Goal: Information Seeking & Learning: Check status

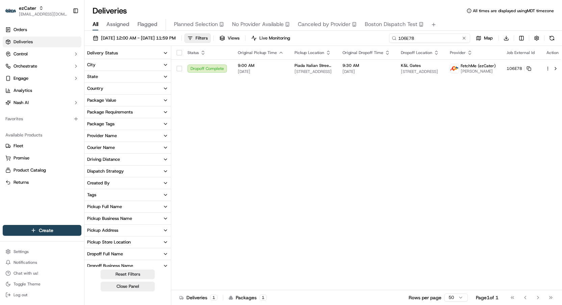
drag, startPoint x: 442, startPoint y: 39, endPoint x: 362, endPoint y: 38, distance: 79.8
click at [362, 38] on div "09/08/2025 12:00 AM - 09/14/2025 11:59 PM Filters Views Live Monitoring 106E78 …" at bounding box center [323, 39] width 478 height 13
paste input "Y1WTMY"
type input "Y1WTMY"
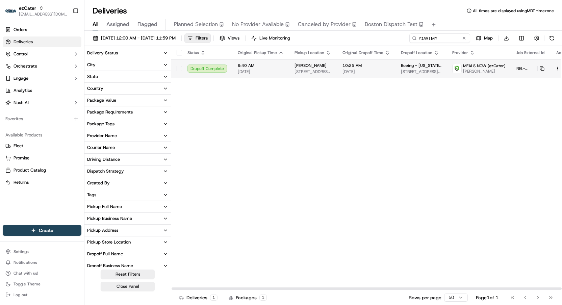
click at [343, 64] on span "10:25 AM" at bounding box center [367, 65] width 48 height 5
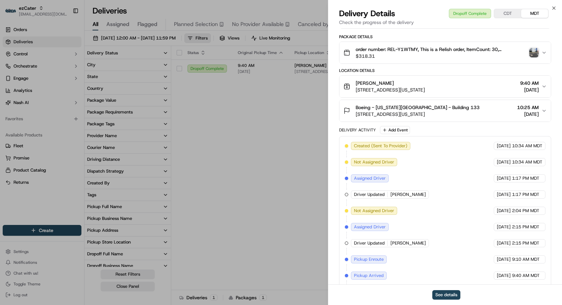
scroll to position [210, 0]
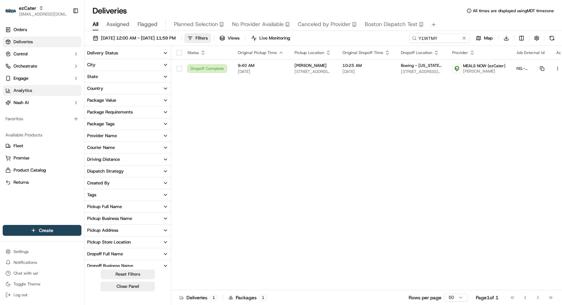
click at [41, 95] on link "Analytics" at bounding box center [42, 90] width 79 height 11
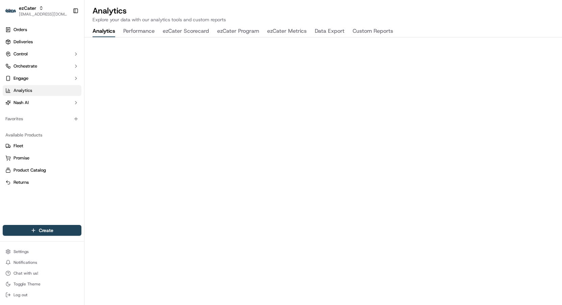
click at [286, 30] on button "ezCater Metrics" at bounding box center [287, 31] width 40 height 11
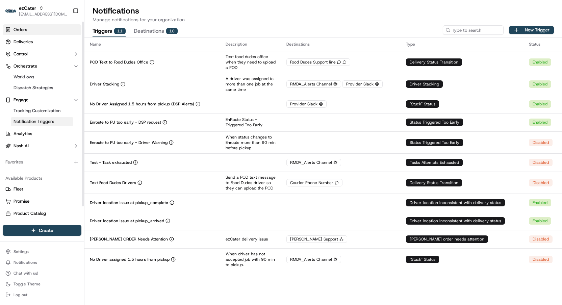
click at [27, 30] on link "Orders" at bounding box center [42, 29] width 79 height 11
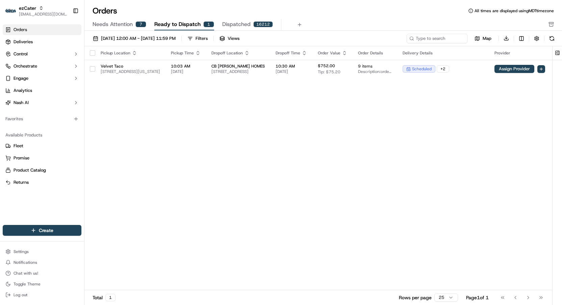
click at [21, 34] on link "Orders" at bounding box center [42, 29] width 79 height 11
click at [20, 43] on span "Deliveries" at bounding box center [23, 42] width 19 height 6
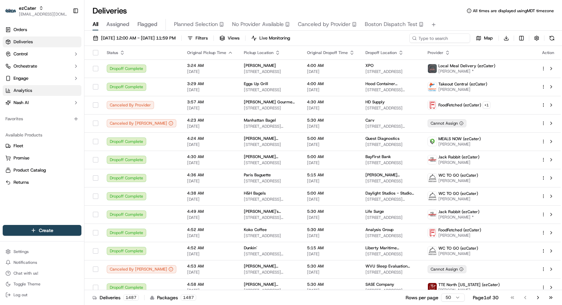
click at [41, 91] on link "Analytics" at bounding box center [42, 90] width 79 height 11
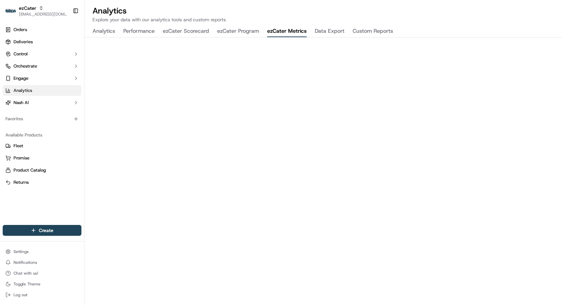
click at [282, 31] on button "ezCater Metrics" at bounding box center [287, 31] width 40 height 11
